Goal: Task Accomplishment & Management: Complete application form

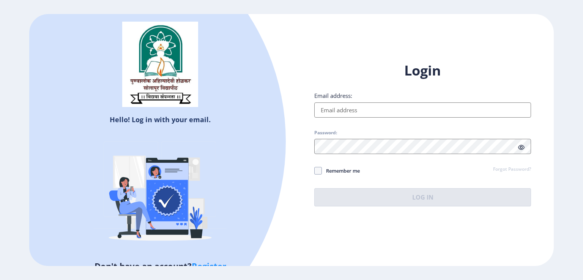
click at [369, 112] on input "Email address:" at bounding box center [422, 109] width 217 height 15
type input "[EMAIL_ADDRESS][DOMAIN_NAME]"
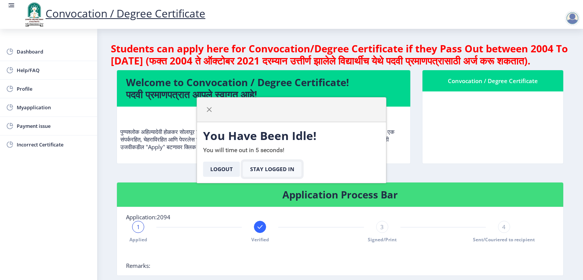
click at [272, 168] on button "Stay Logged In" at bounding box center [272, 169] width 58 height 15
click at [36, 109] on span "Myapplication" at bounding box center [54, 107] width 74 height 9
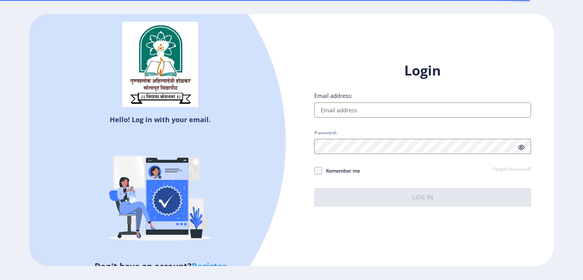
click at [349, 109] on input "Email address:" at bounding box center [422, 109] width 217 height 15
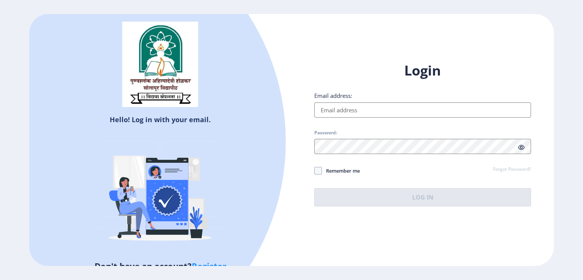
type input "[EMAIL_ADDRESS][DOMAIN_NAME]"
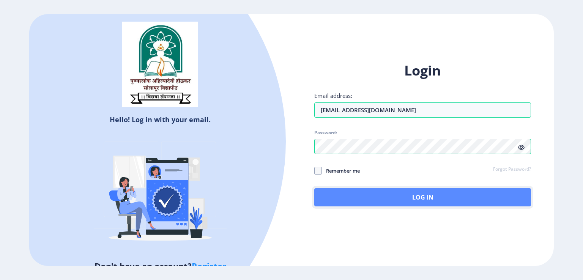
click at [409, 190] on button "Log In" at bounding box center [422, 197] width 217 height 18
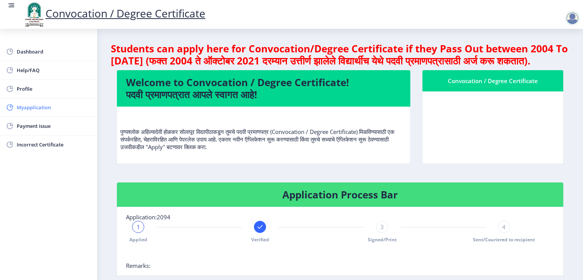
click at [44, 110] on span "Myapplication" at bounding box center [54, 107] width 74 height 9
